Goal: Information Seeking & Learning: Learn about a topic

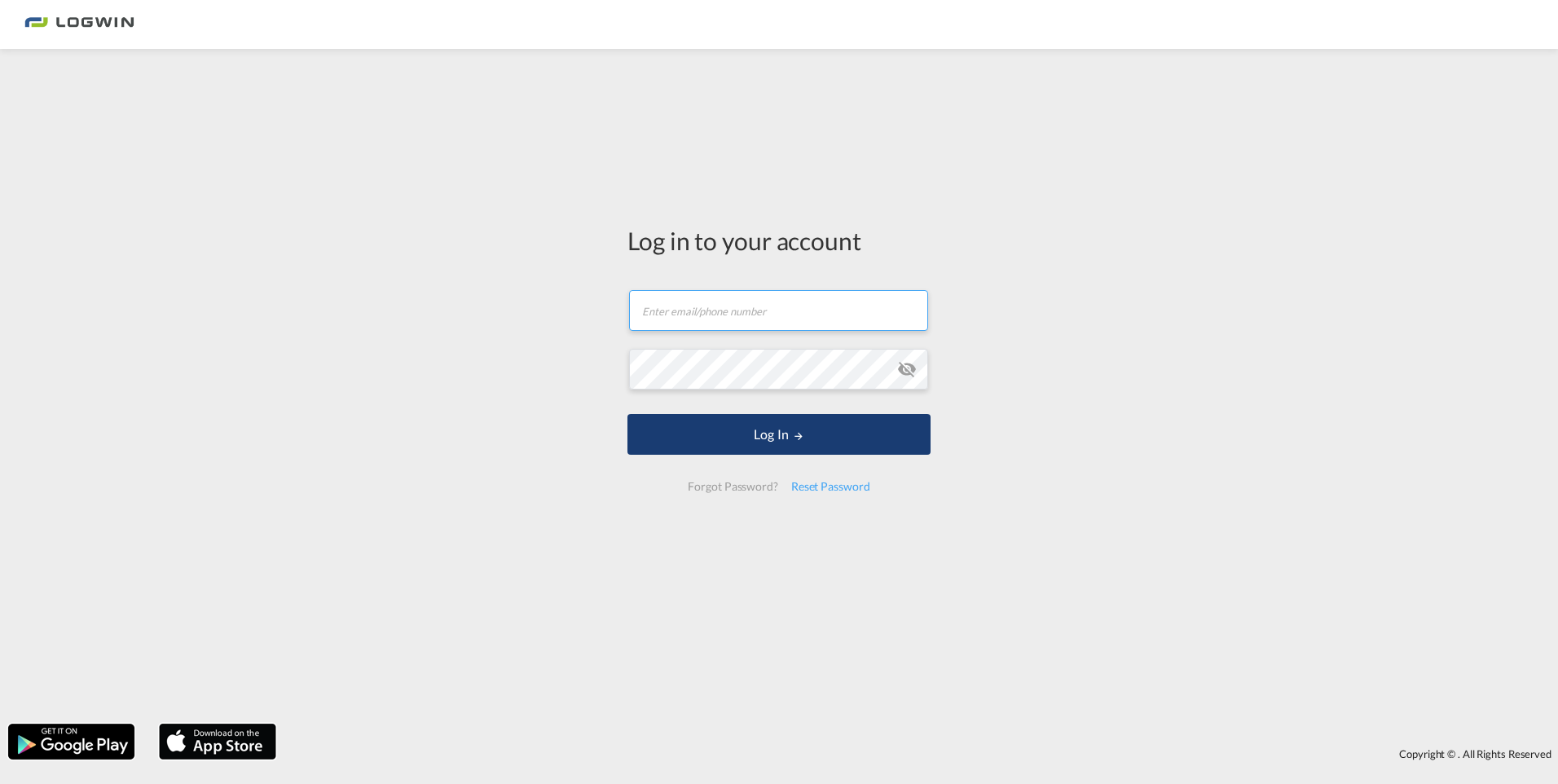
type input "[PERSON_NAME][EMAIL_ADDRESS][PERSON_NAME][DOMAIN_NAME]"
click at [800, 433] on md-icon "LOGIN" at bounding box center [798, 436] width 12 height 12
